Goal: Information Seeking & Learning: Learn about a topic

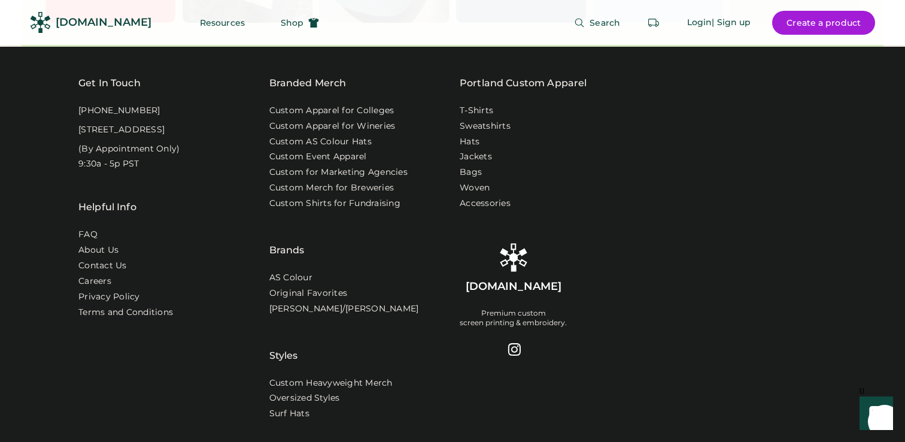
scroll to position [3850, 0]
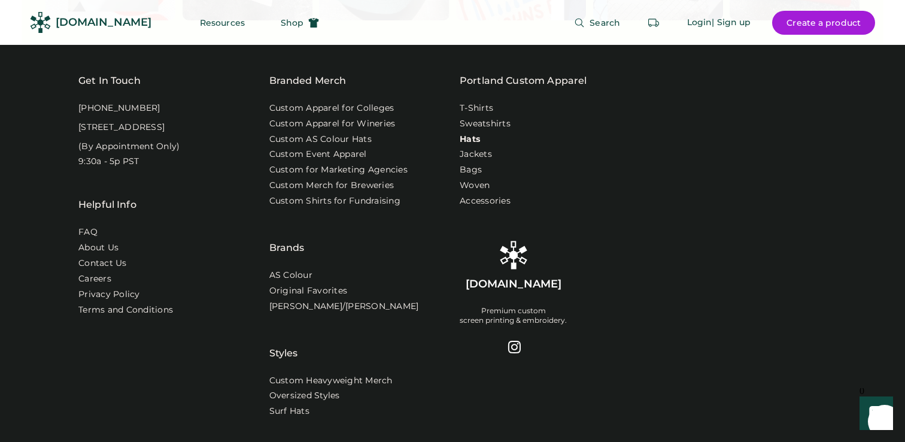
click at [473, 133] on link "Hats" at bounding box center [469, 139] width 20 height 12
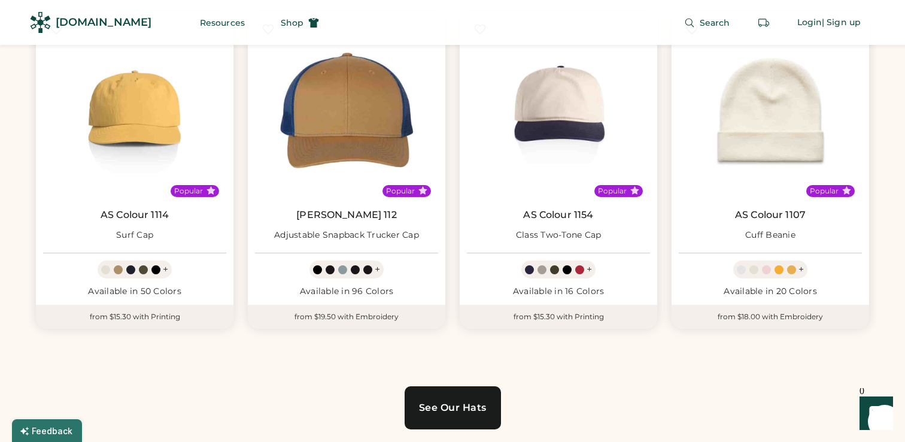
scroll to position [732, 0]
click at [452, 400] on link "See Our Hats" at bounding box center [452, 406] width 96 height 43
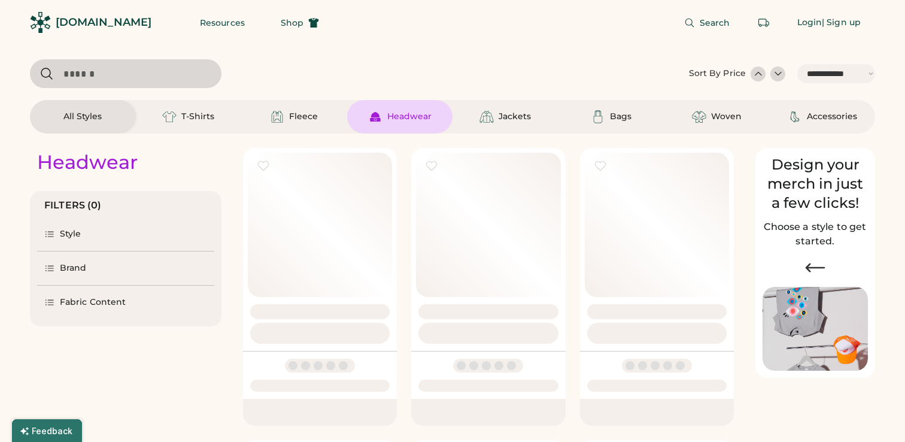
select select "*****"
select select "*"
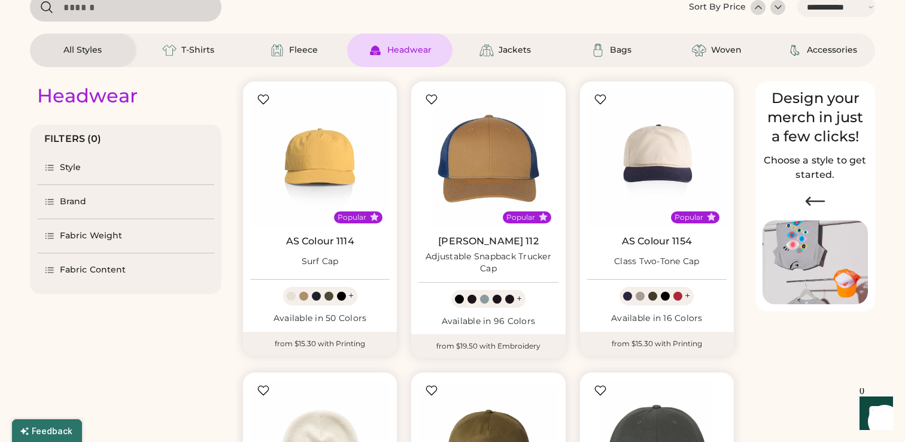
select select "*****"
select select "*"
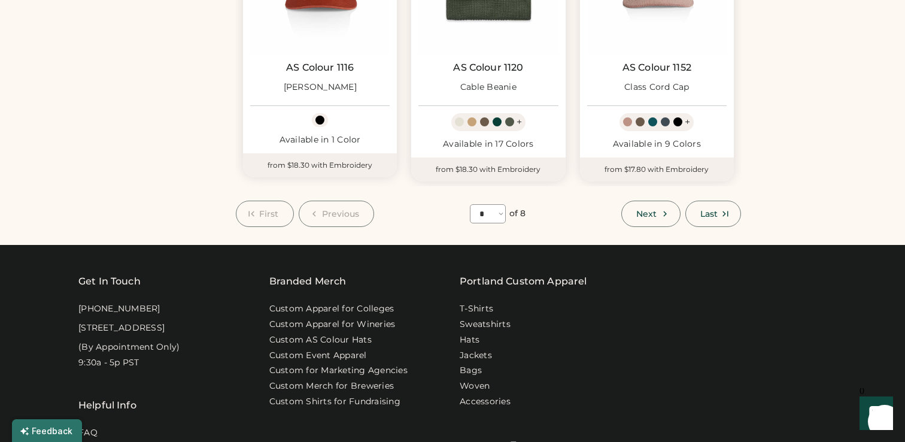
scroll to position [1143, 0]
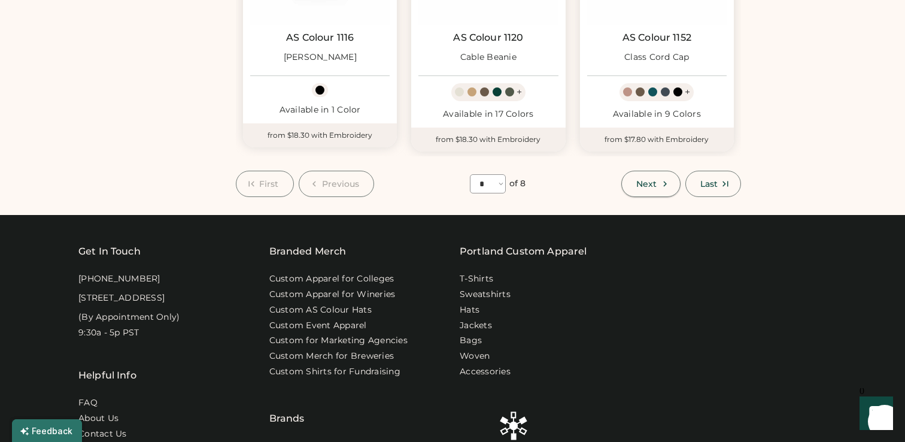
click at [652, 186] on span "Next" at bounding box center [646, 183] width 20 height 8
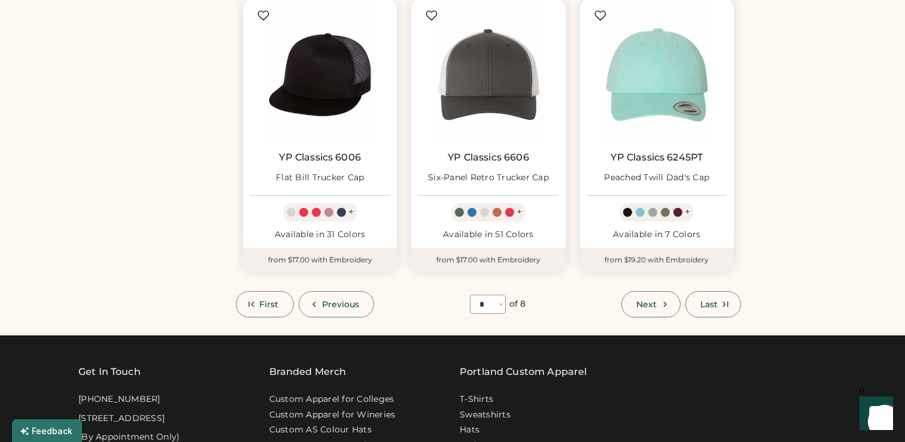
scroll to position [1015, 0]
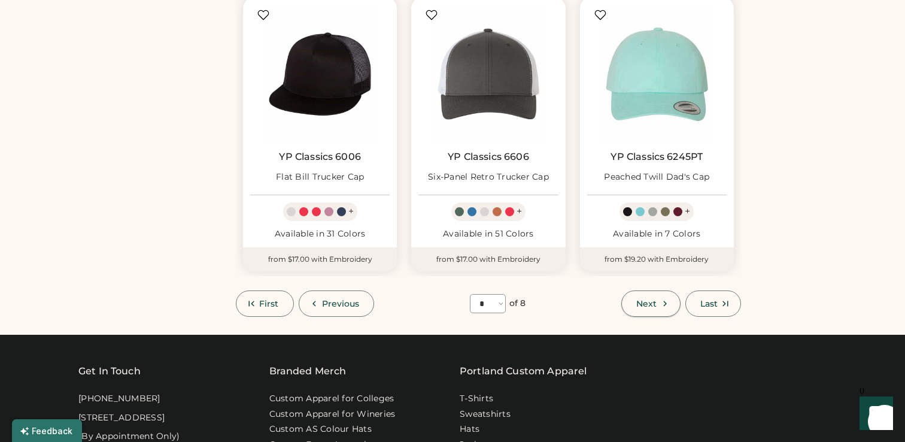
click at [660, 293] on button "Next" at bounding box center [650, 303] width 59 height 26
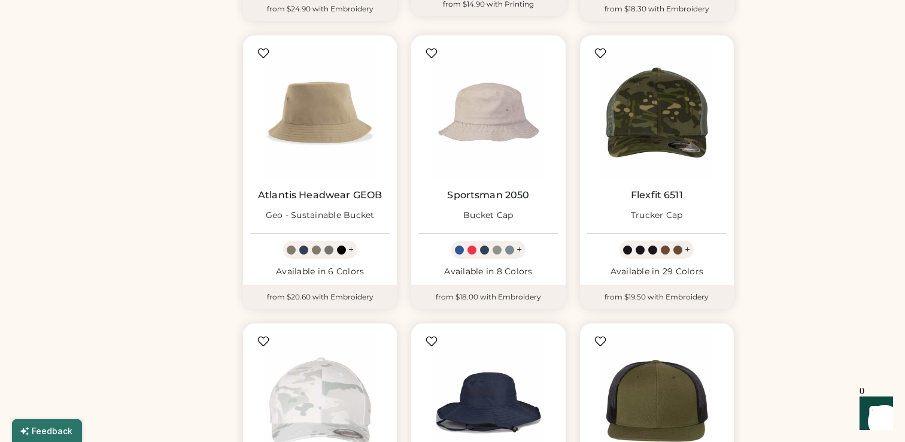
scroll to position [402, 0]
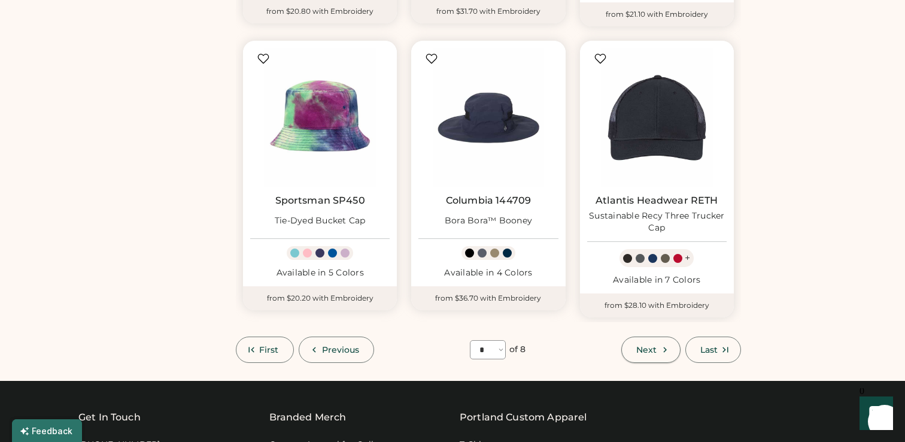
click at [640, 346] on span "Next" at bounding box center [646, 349] width 20 height 8
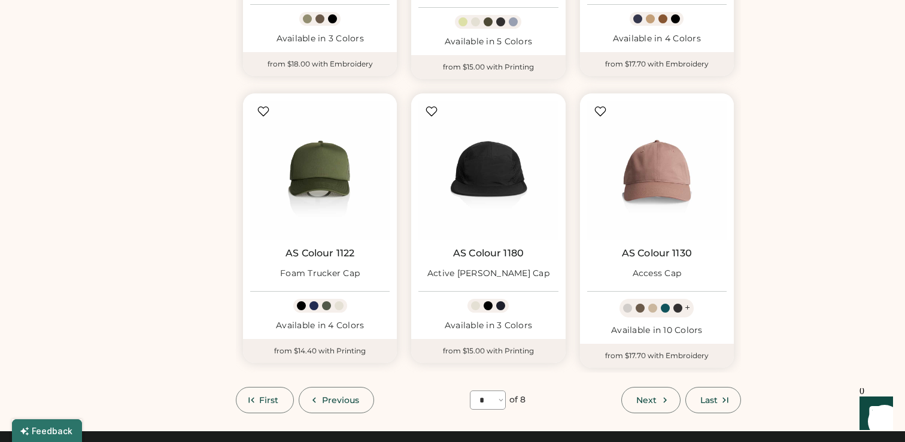
scroll to position [914, 0]
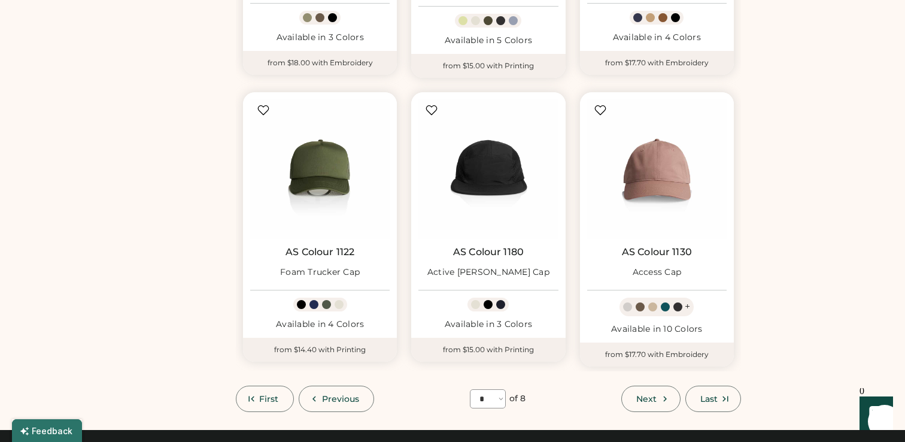
click at [637, 389] on button "Next" at bounding box center [650, 398] width 59 height 26
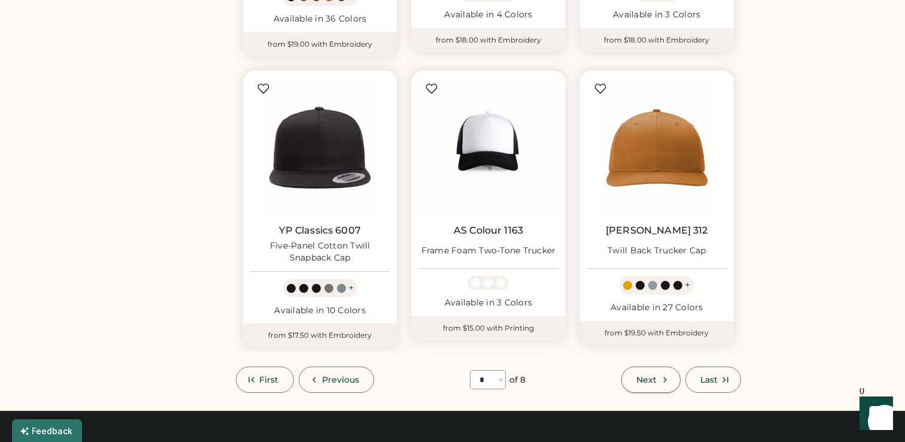
click at [630, 383] on button "Next" at bounding box center [650, 379] width 59 height 26
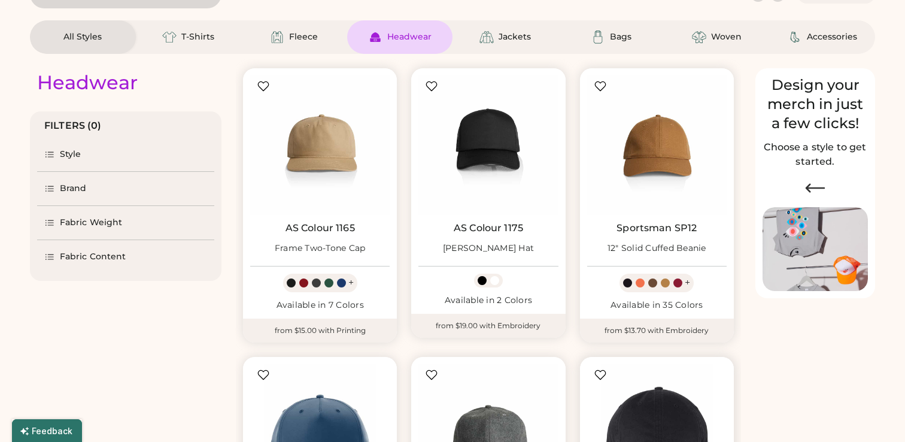
scroll to position [52, 0]
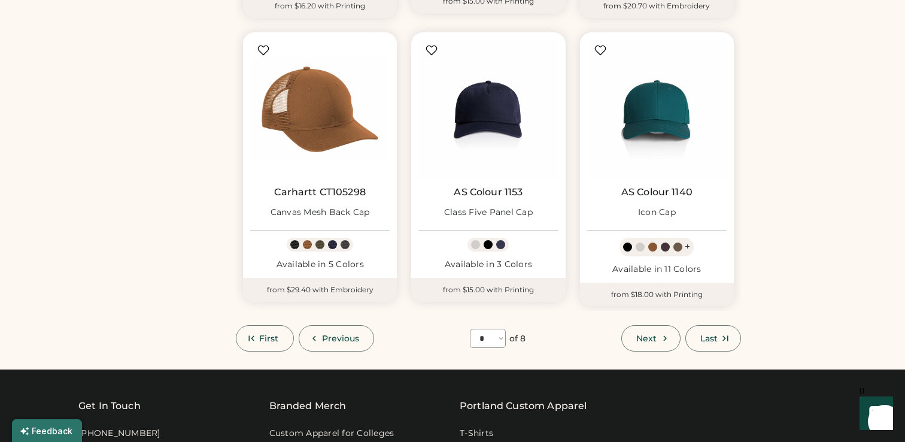
click at [633, 338] on button "Next" at bounding box center [650, 338] width 59 height 26
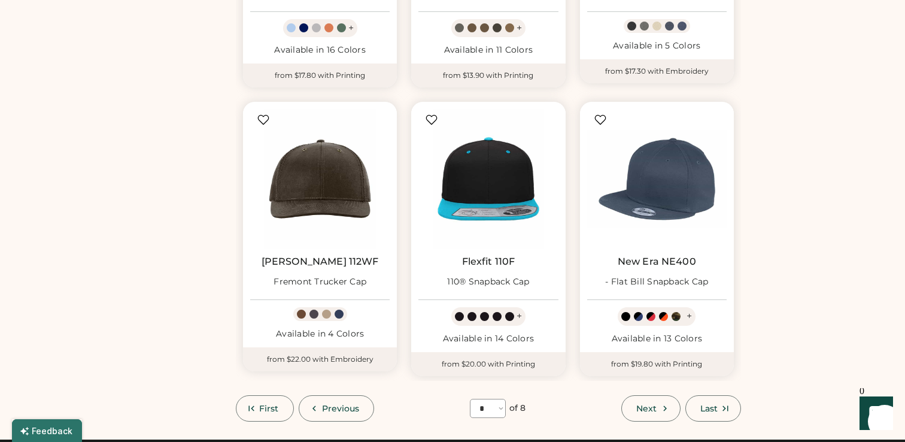
scroll to position [930, 0]
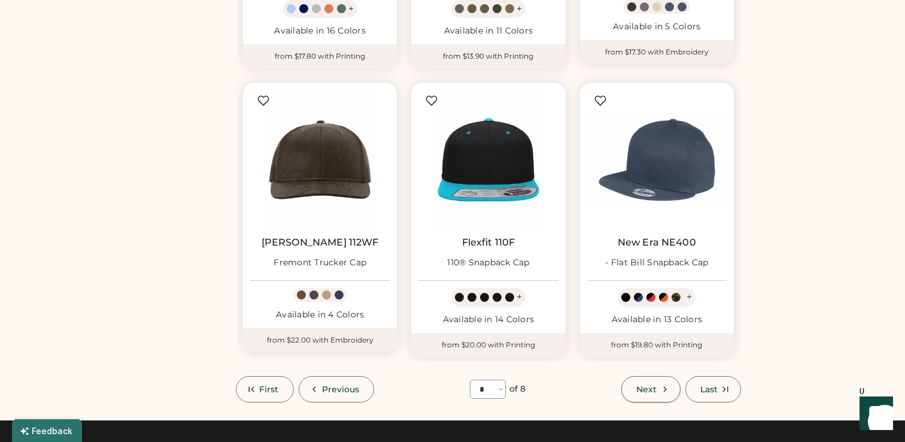
click at [640, 388] on span "Next" at bounding box center [646, 389] width 20 height 8
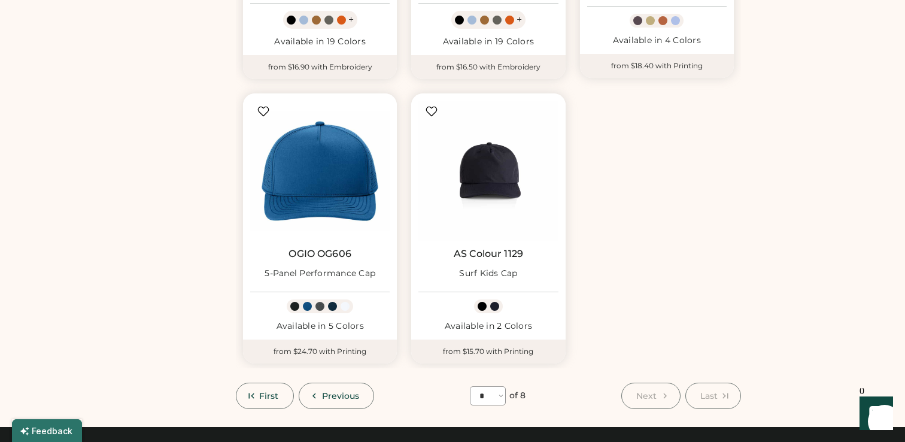
scroll to position [633, 0]
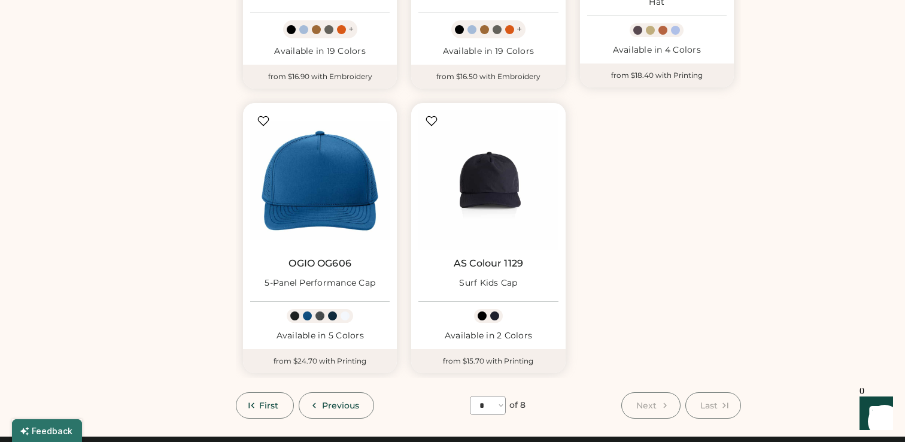
click at [275, 401] on span "First" at bounding box center [269, 405] width 20 height 8
select select "*"
